Goal: Task Accomplishment & Management: Complete application form

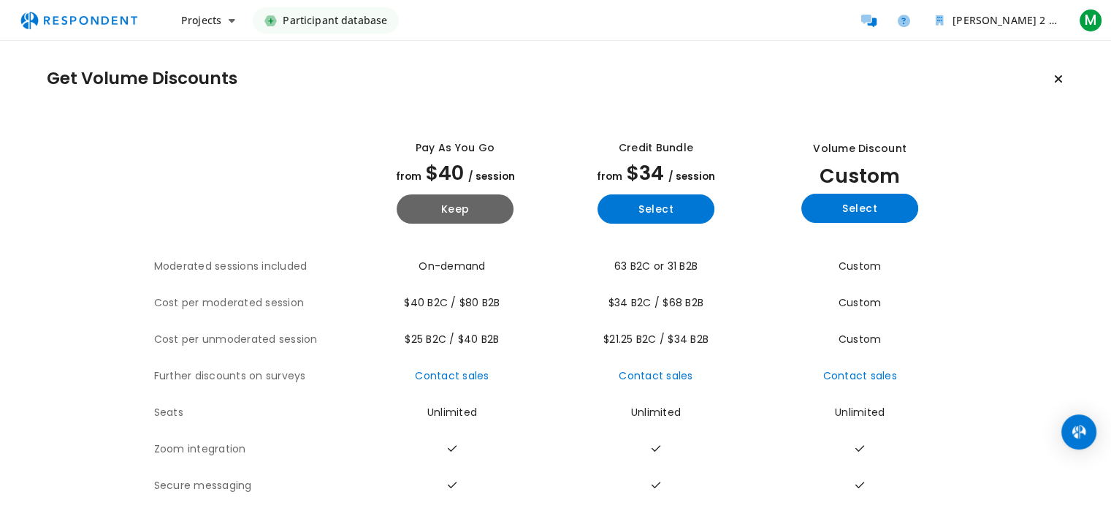
click at [330, 20] on span "Participant database" at bounding box center [335, 20] width 104 height 26
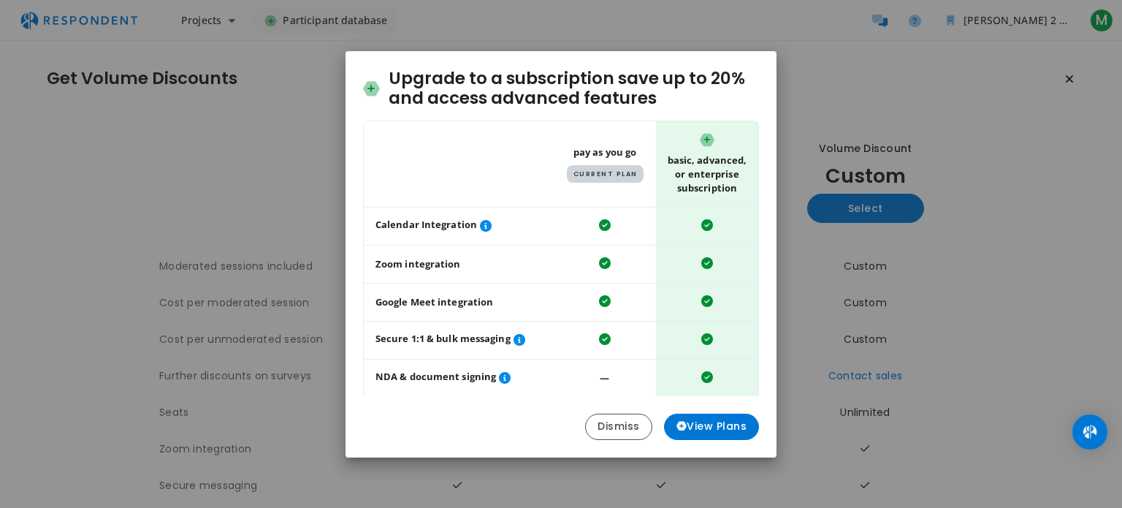
click at [330, 20] on div "Upgrade to a subscription save up to 20% and access advanced features Table sho…" at bounding box center [561, 254] width 1122 height 508
click at [619, 424] on button "Dismiss" at bounding box center [618, 426] width 67 height 26
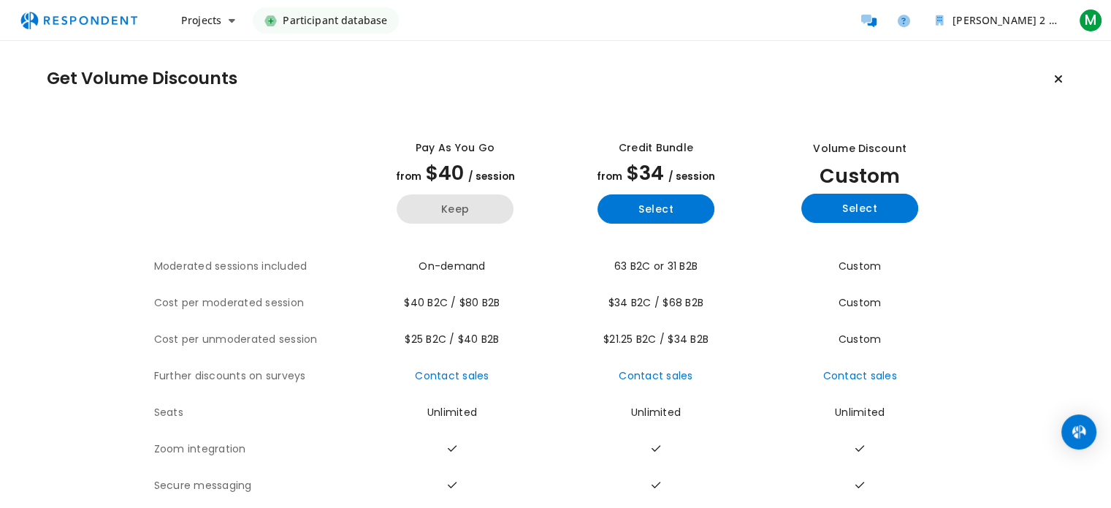
click at [464, 206] on button "Keep" at bounding box center [455, 208] width 117 height 29
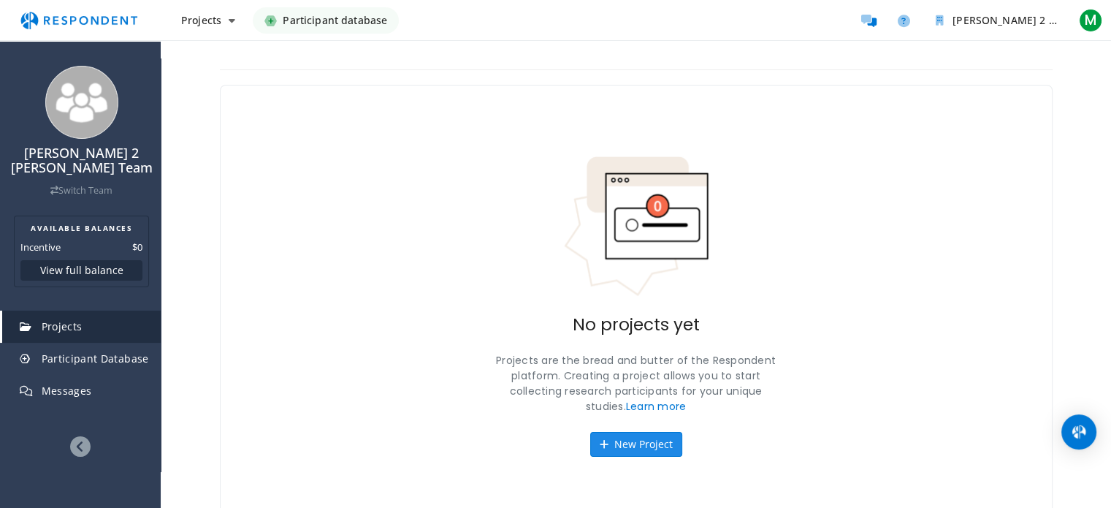
click at [627, 447] on button "New Project" at bounding box center [636, 444] width 92 height 25
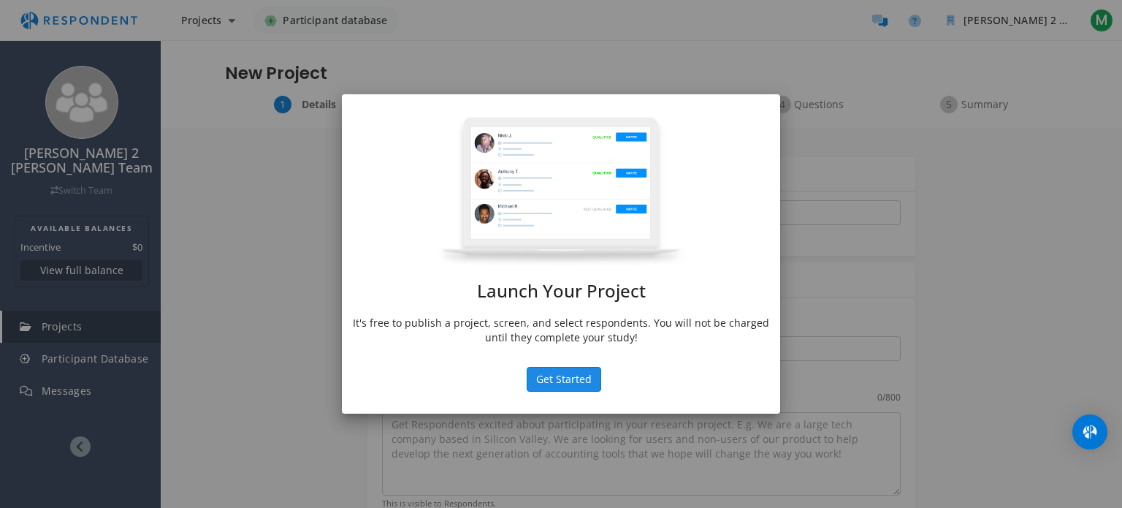
click at [570, 374] on button "Get Started" at bounding box center [564, 379] width 74 height 25
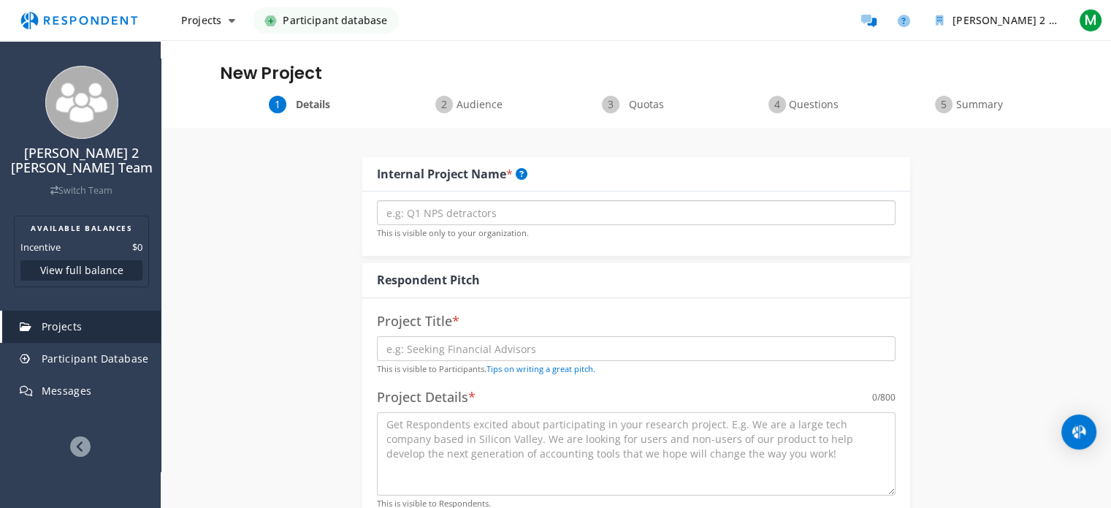
click at [505, 213] on input "text" at bounding box center [636, 212] width 518 height 25
type input "Self-Determination in building employability skill"
click at [482, 353] on input "text" at bounding box center [636, 348] width 518 height 25
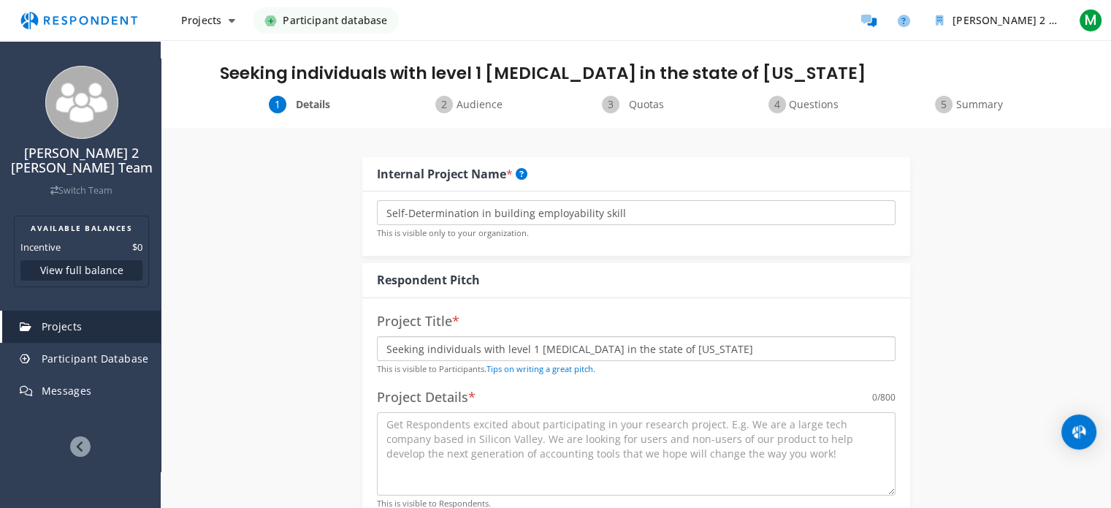
type input "Seeking individuals with level 1 [MEDICAL_DATA] in the state of [US_STATE]"
click at [389, 429] on textarea at bounding box center [636, 453] width 518 height 83
paste textarea "The purpose of this qualitative descriptive study is to explore how individuals…"
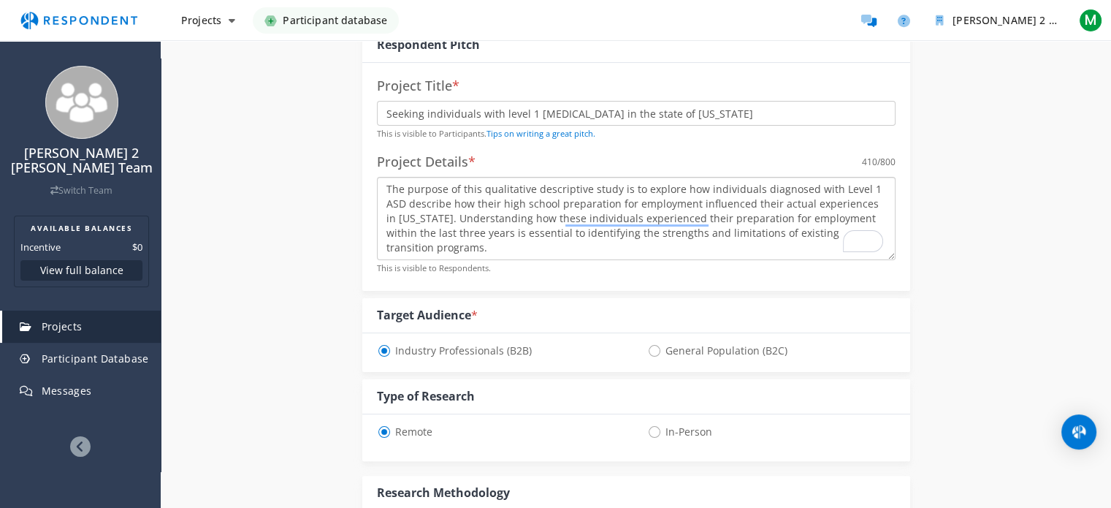
scroll to position [249, 0]
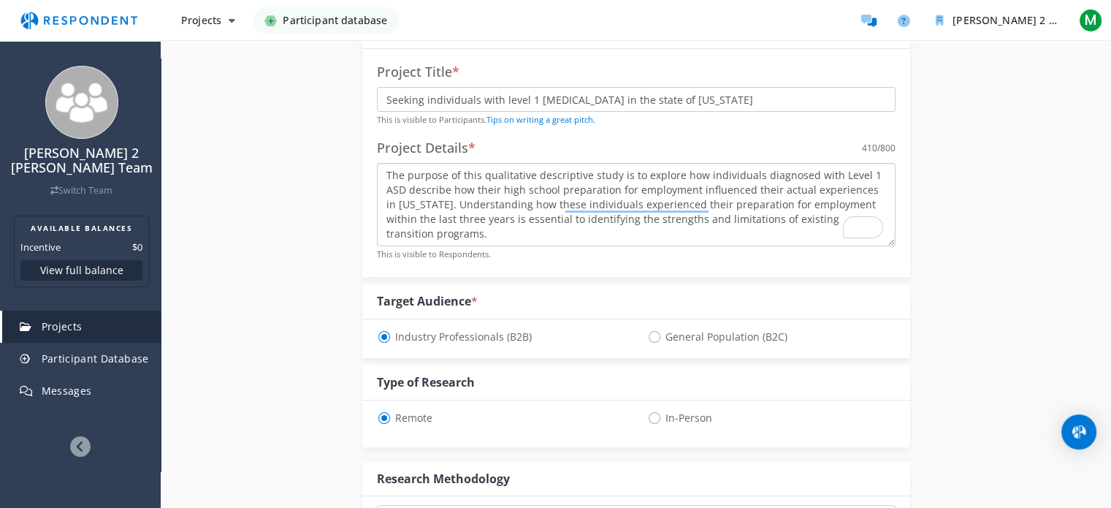
type textarea "The purpose of this qualitative descriptive study is to explore how individuals…"
click at [652, 336] on span "General Population (B2C)" at bounding box center [717, 337] width 140 height 18
click at [652, 336] on input "General Population (B2C)" at bounding box center [651, 335] width 9 height 9
radio input "true"
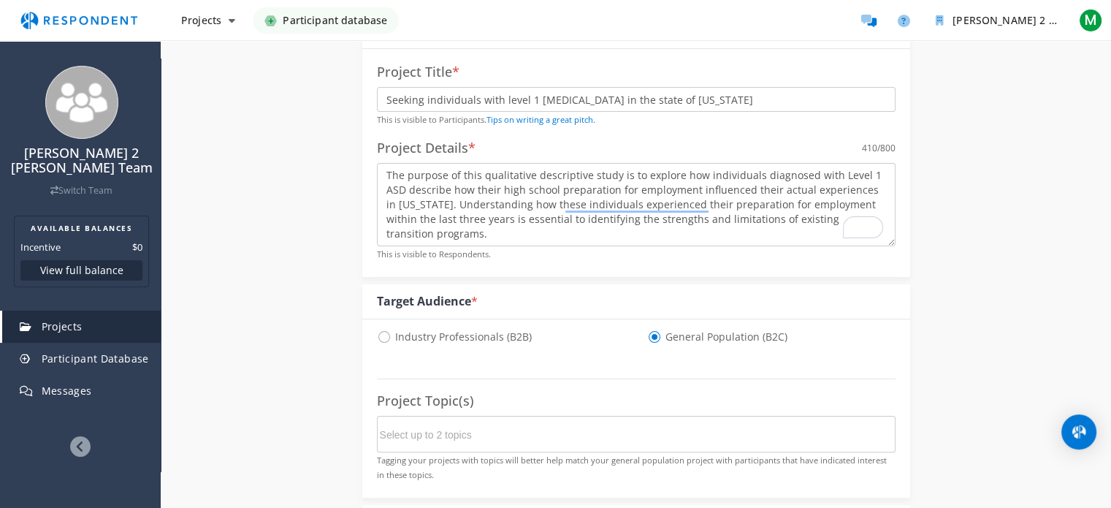
select select "number:125"
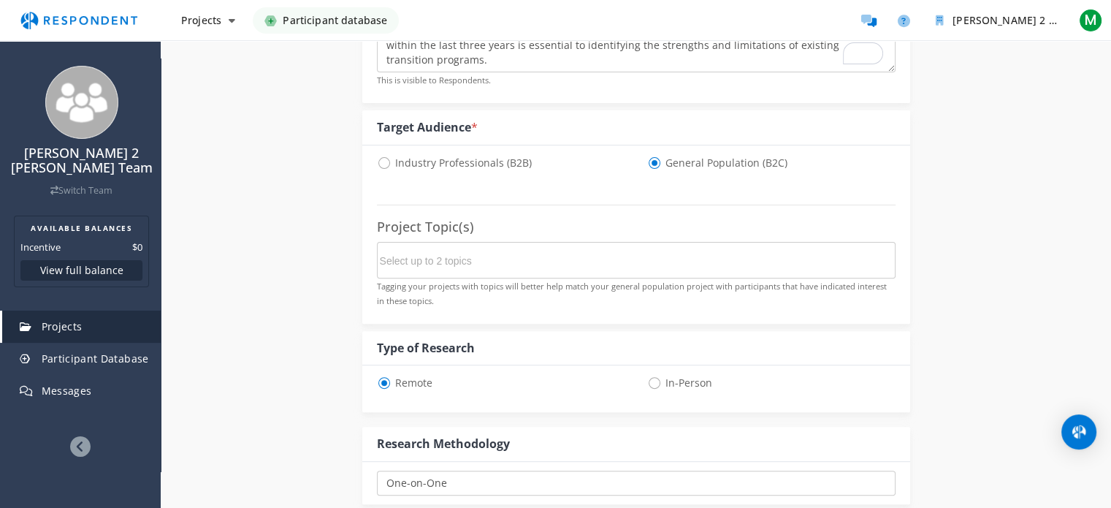
scroll to position [426, 0]
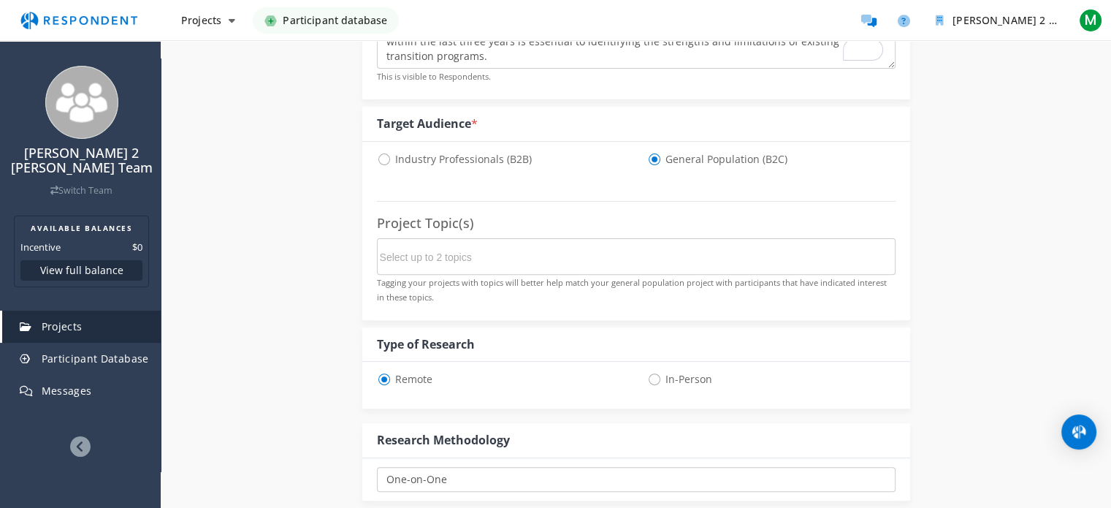
click at [444, 256] on input "Select up to 2 topics" at bounding box center [489, 257] width 219 height 25
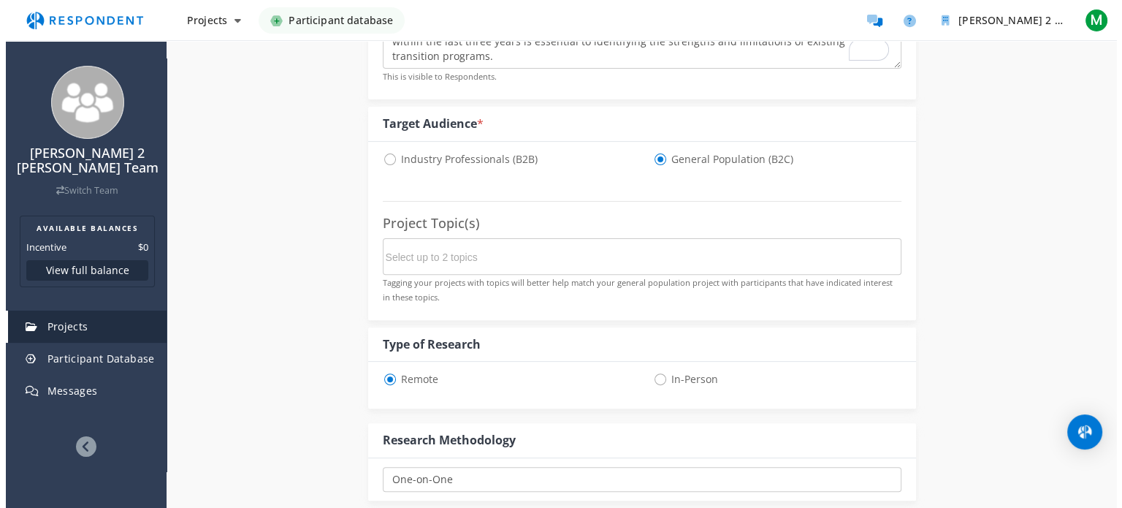
scroll to position [0, 0]
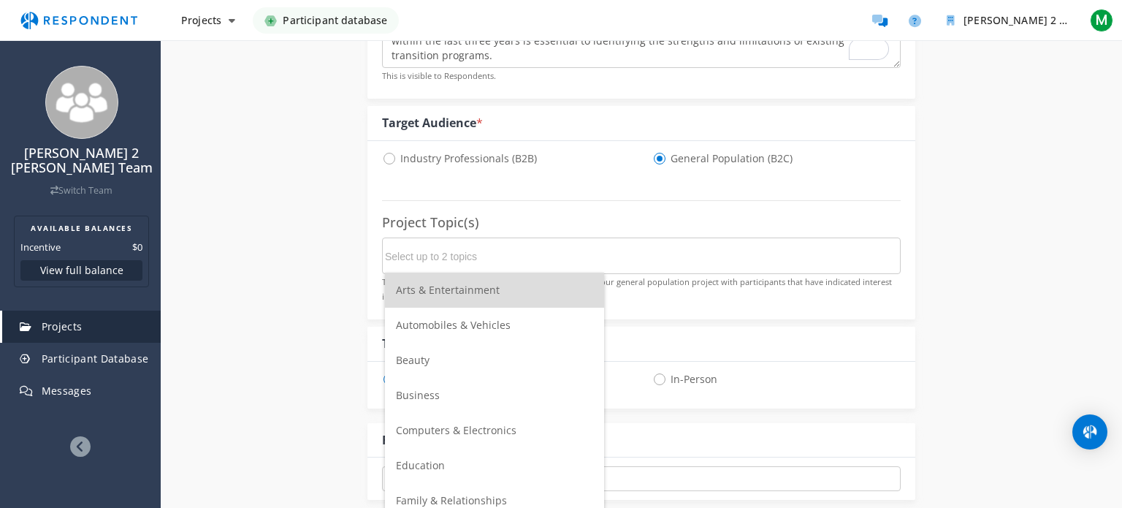
click at [444, 256] on input "Select up to 2 topics" at bounding box center [494, 256] width 219 height 25
click at [421, 462] on span "Education" at bounding box center [420, 465] width 49 height 14
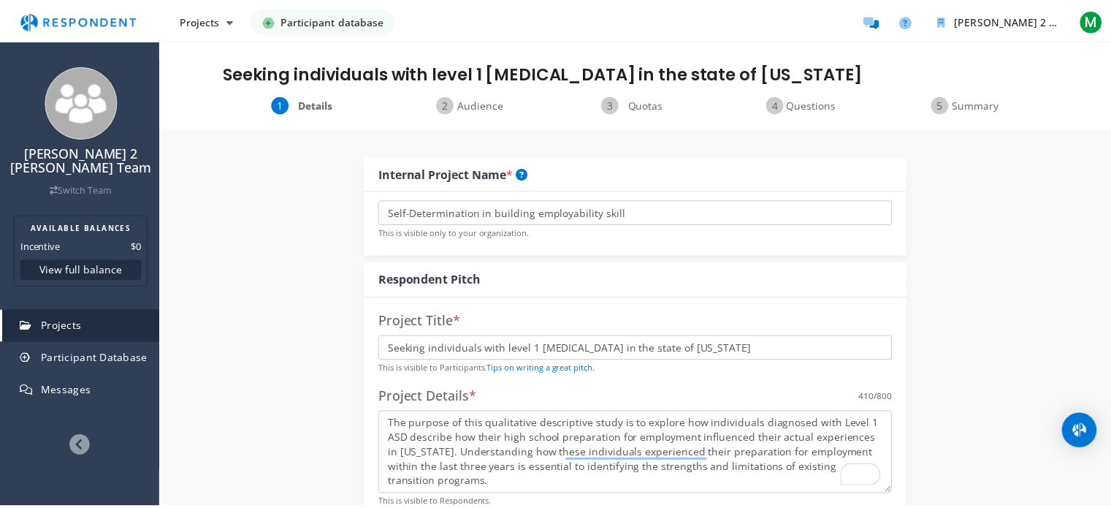
scroll to position [426, 0]
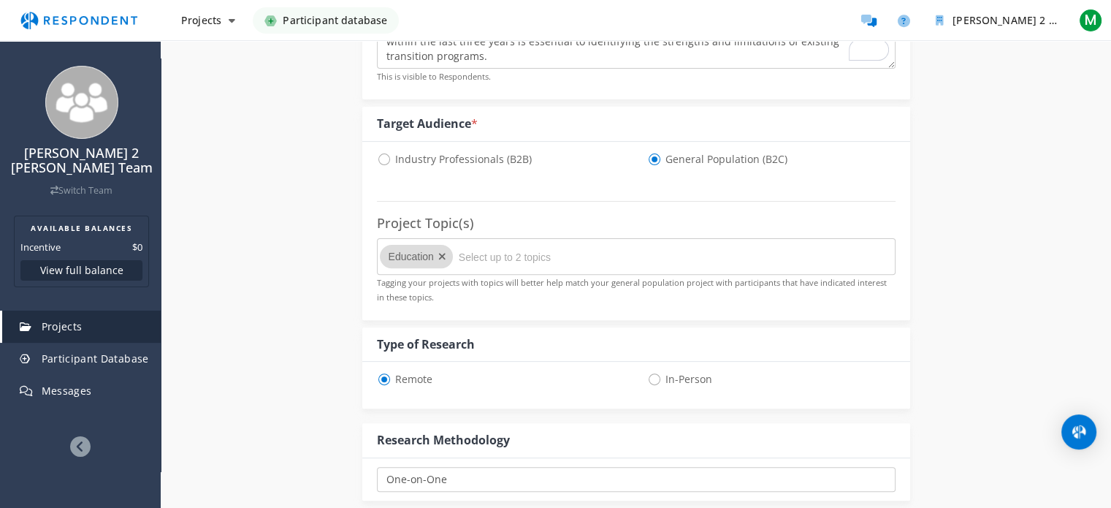
click at [421, 462] on div "One-on-One Focus Group Unmoderated Study Survey Diary Study Show participants' …" at bounding box center [636, 479] width 548 height 42
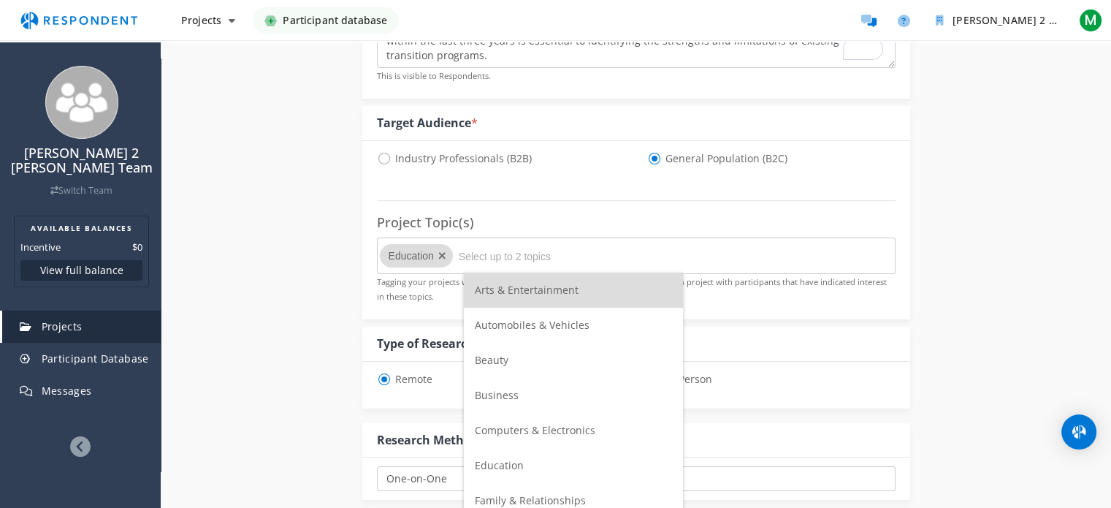
click at [495, 256] on input "Select up to 2 topics" at bounding box center [568, 256] width 219 height 25
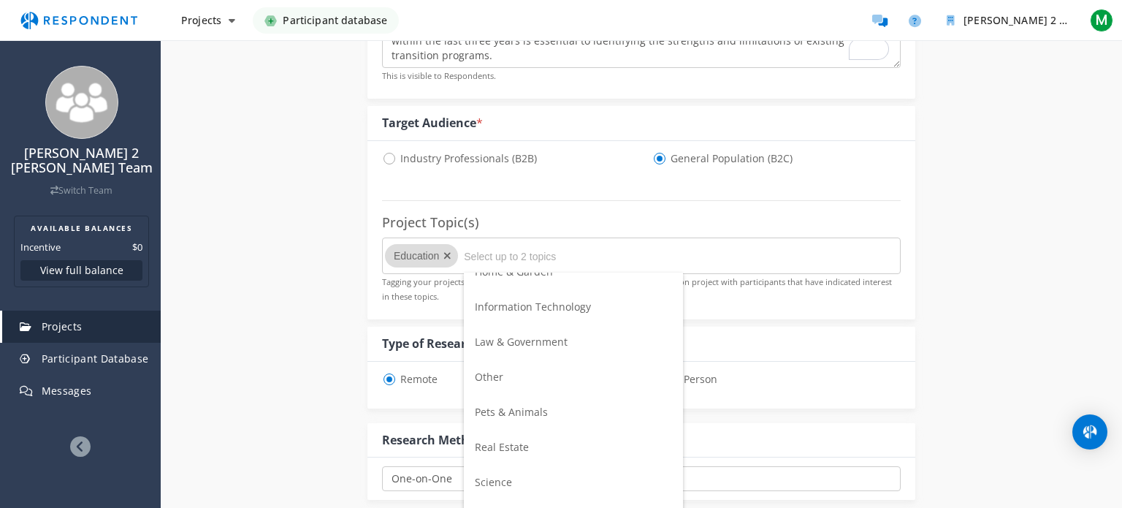
scroll to position [402, 0]
click at [496, 379] on span "Other" at bounding box center [489, 378] width 28 height 14
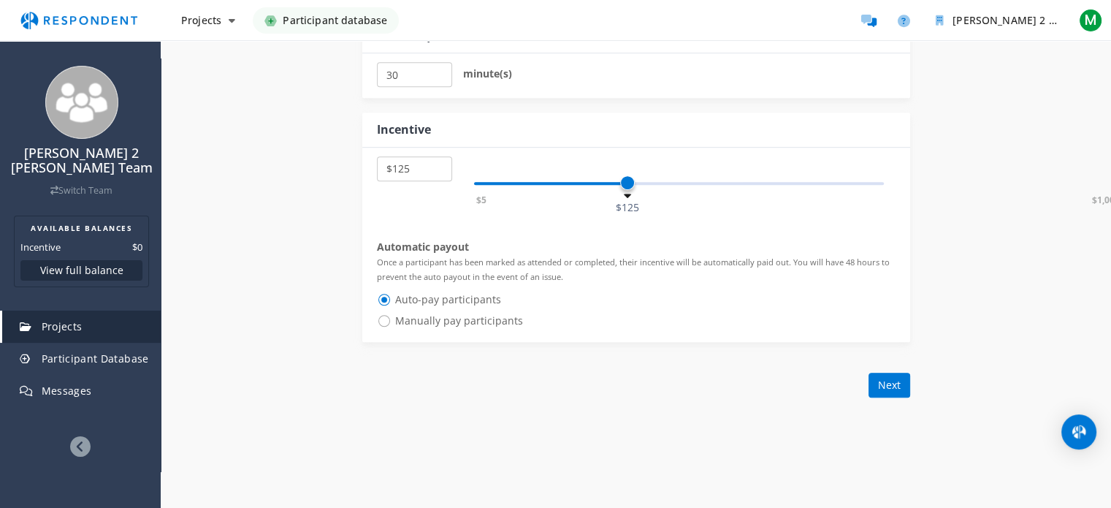
scroll to position [926, 0]
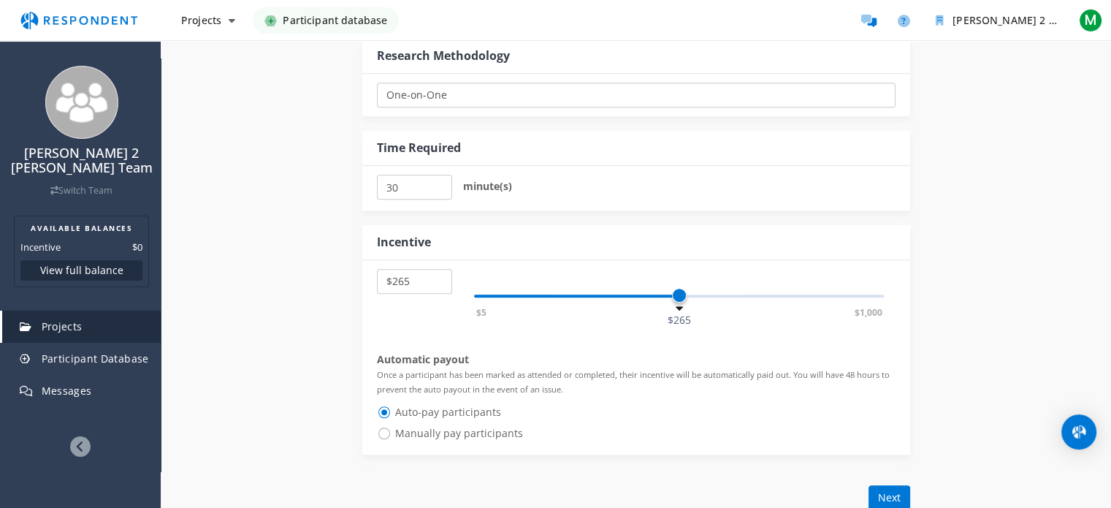
select select "number:235"
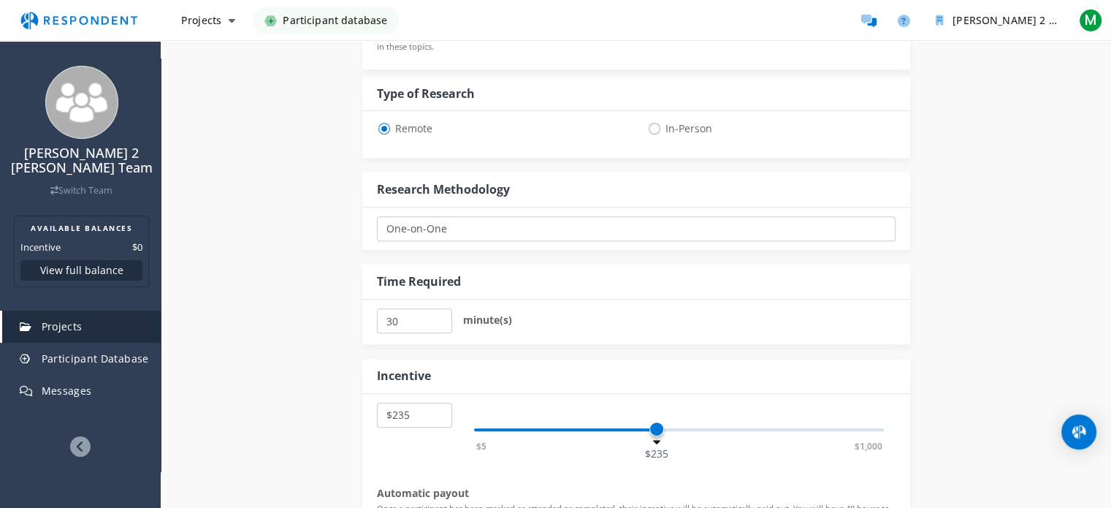
scroll to position [670, 0]
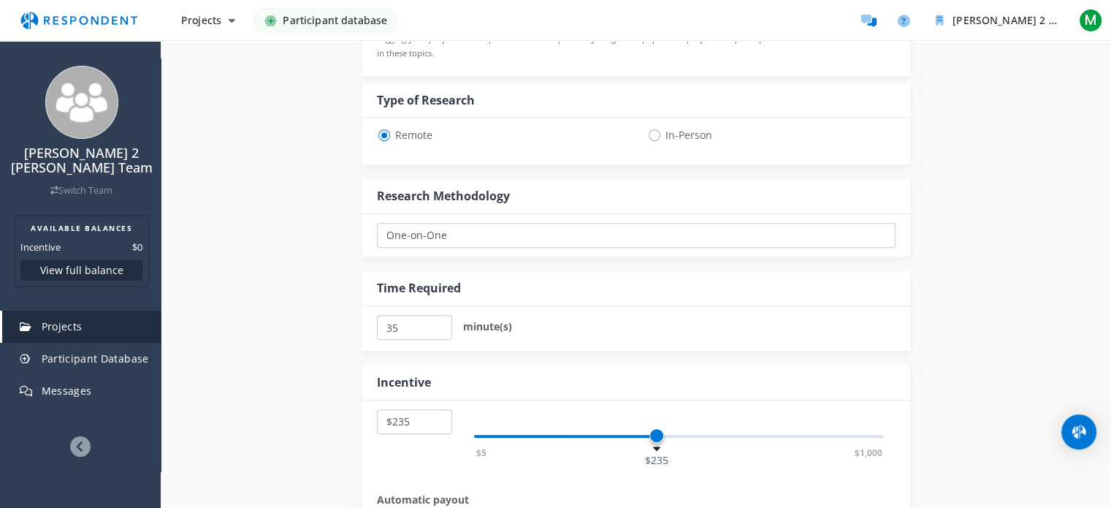
click at [441, 321] on input "35" at bounding box center [414, 327] width 75 height 25
click at [441, 321] on input "40" at bounding box center [414, 327] width 75 height 25
click at [442, 323] on input "45" at bounding box center [414, 327] width 75 height 25
click at [442, 323] on input "50" at bounding box center [414, 327] width 75 height 25
click at [442, 323] on input "55" at bounding box center [414, 327] width 75 height 25
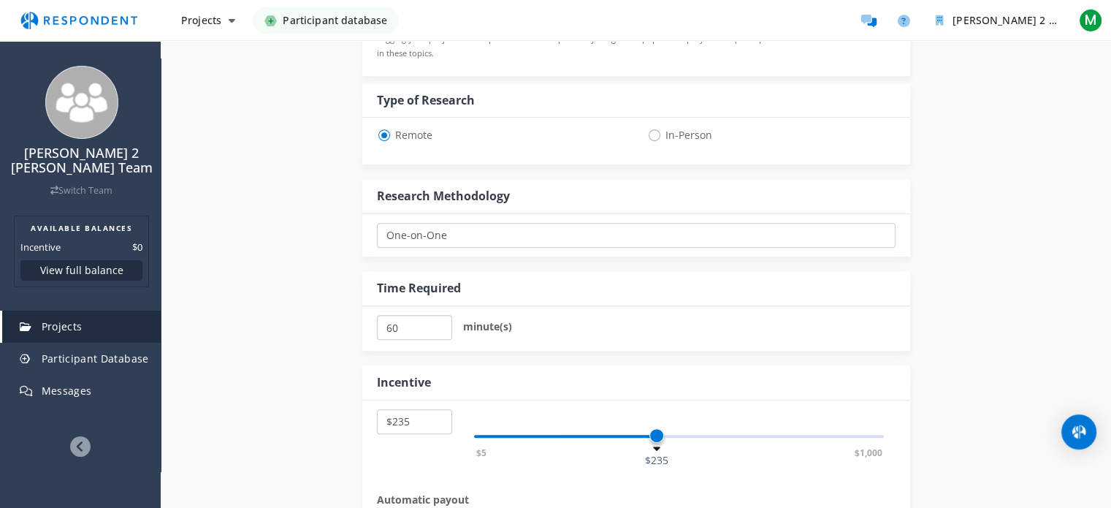
type input "60"
click at [442, 323] on input "60" at bounding box center [414, 327] width 75 height 25
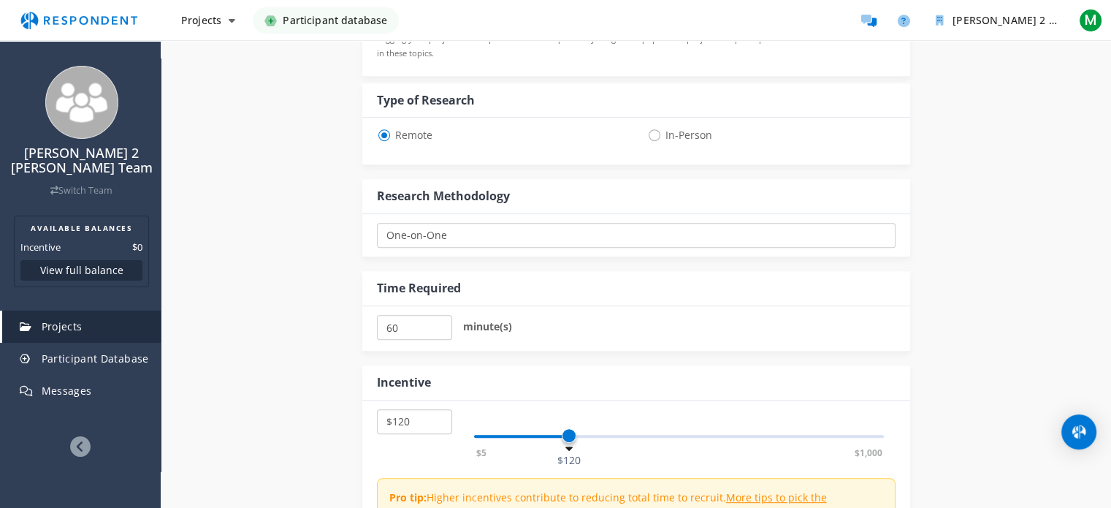
select select "number:115"
drag, startPoint x: 654, startPoint y: 435, endPoint x: 566, endPoint y: 439, distance: 88.4
click at [566, 439] on span at bounding box center [565, 435] width 15 height 15
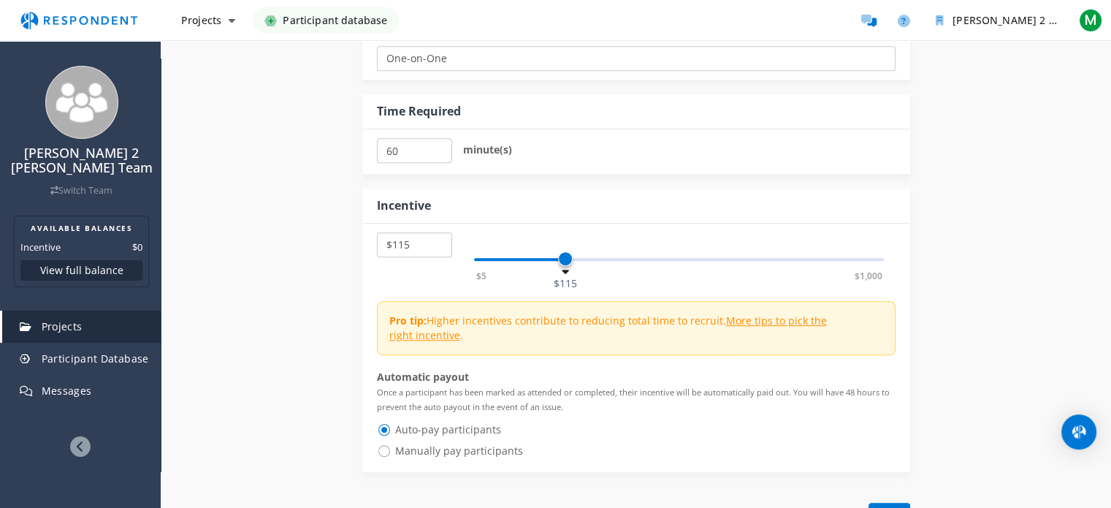
scroll to position [861, 0]
